Goal: Find specific page/section

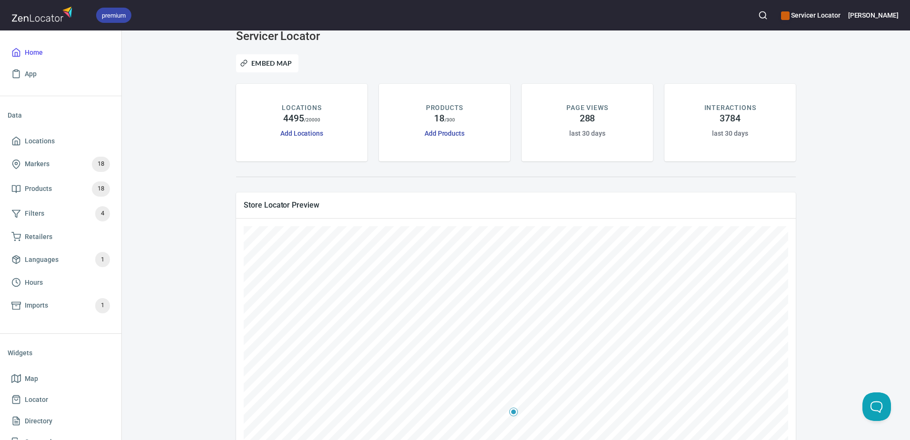
scroll to position [60, 0]
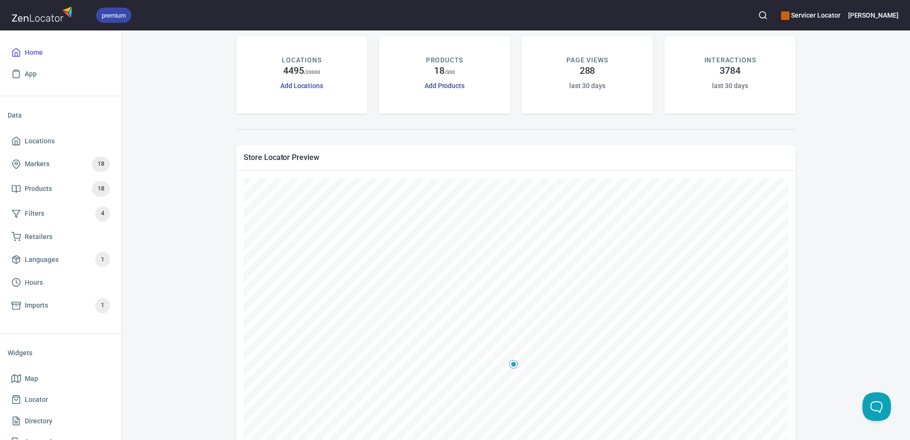
click at [768, 12] on icon "button" at bounding box center [763, 15] width 10 height 10
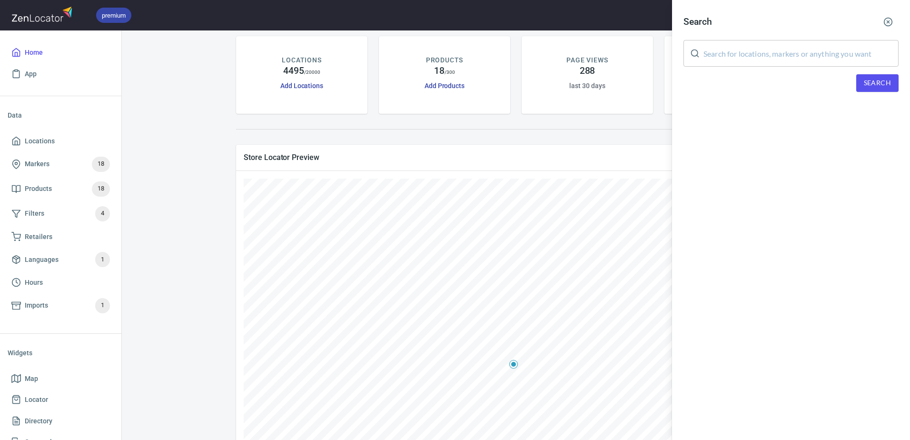
click at [759, 49] on input "text" at bounding box center [800, 53] width 195 height 27
paste input "All Black Appliance"
click at [868, 79] on span "Search" at bounding box center [877, 83] width 27 height 12
click at [783, 59] on input "All Black Appliance" at bounding box center [800, 53] width 195 height 27
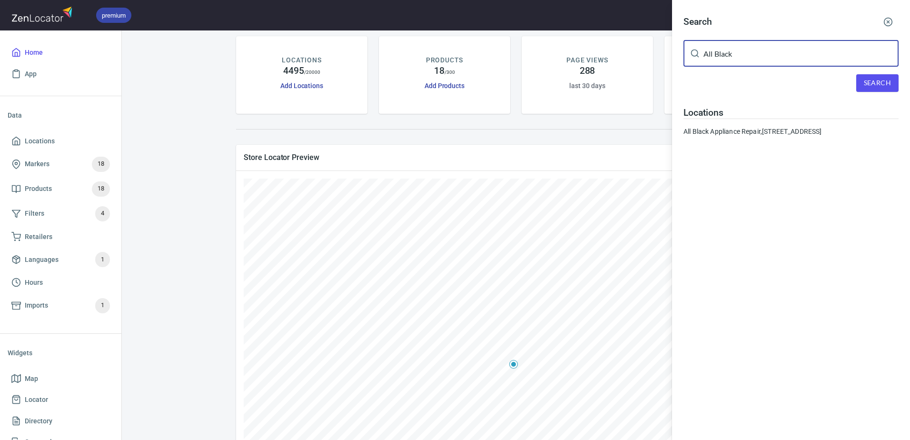
type input "All Black"
click at [880, 75] on button "Search" at bounding box center [877, 83] width 42 height 18
drag, startPoint x: 741, startPoint y: 55, endPoint x: 625, endPoint y: 55, distance: 115.2
click at [637, 55] on div "Search All Black ​ Search Locations All Black Appliance Repair, [STREET_ADDRESS]" at bounding box center [455, 220] width 910 height 440
click at [291, 191] on div at bounding box center [455, 220] width 910 height 440
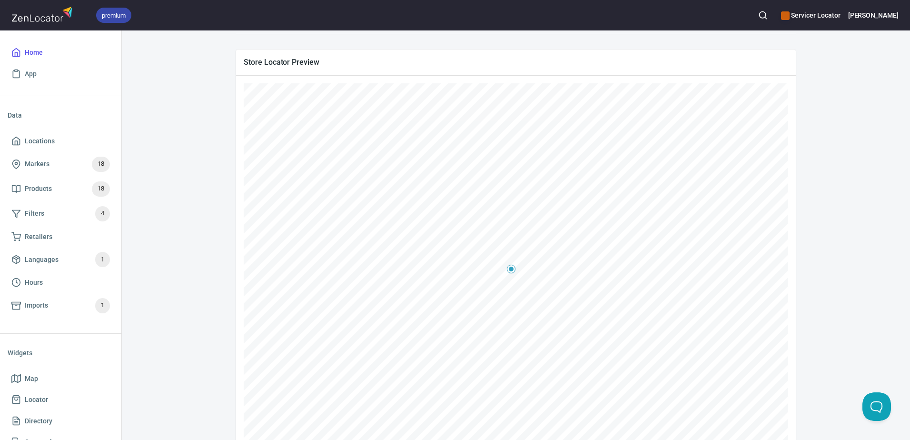
scroll to position [203, 0]
drag, startPoint x: 188, startPoint y: 256, endPoint x: 222, endPoint y: 211, distance: 56.4
click at [188, 256] on div "Servicer Locator Embed Map LOCATIONS 4495 / 20000 Add Locations PRODUCTS 18 / 3…" at bounding box center [515, 134] width 765 height 589
click at [192, 79] on div "Servicer Locator Embed Map LOCATIONS 4495 / 20000 Add Locations PRODUCTS 18 / 3…" at bounding box center [515, 134] width 765 height 589
click at [200, 429] on div "Servicer Locator Embed Map LOCATIONS 4495 / 20000 Add Locations PRODUCTS 18 / 3…" at bounding box center [516, 234] width 788 height 409
